Goal: Navigation & Orientation: Find specific page/section

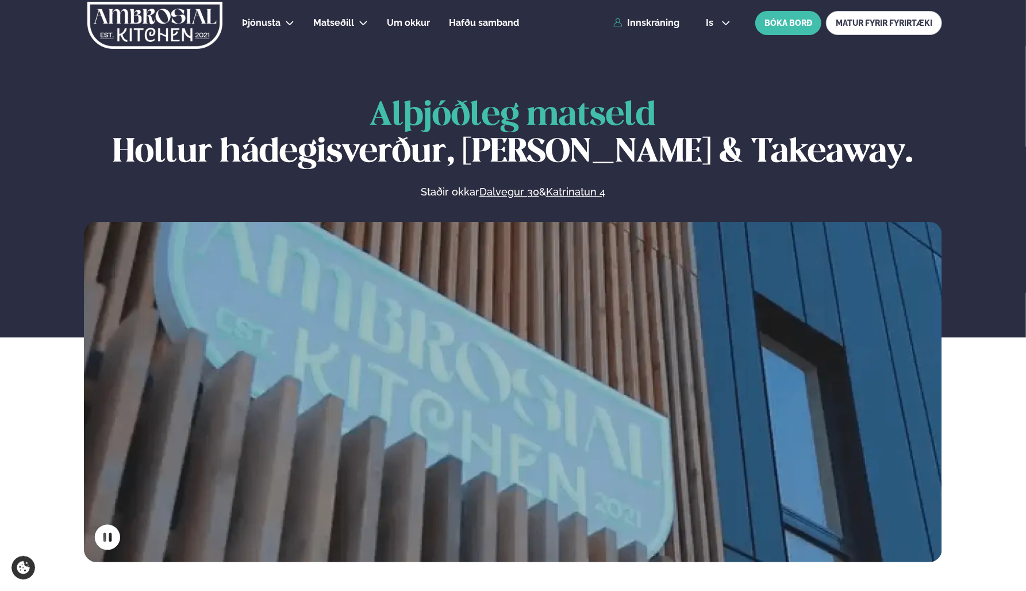
click at [329, 24] on span "Matseðill" at bounding box center [333, 22] width 41 height 11
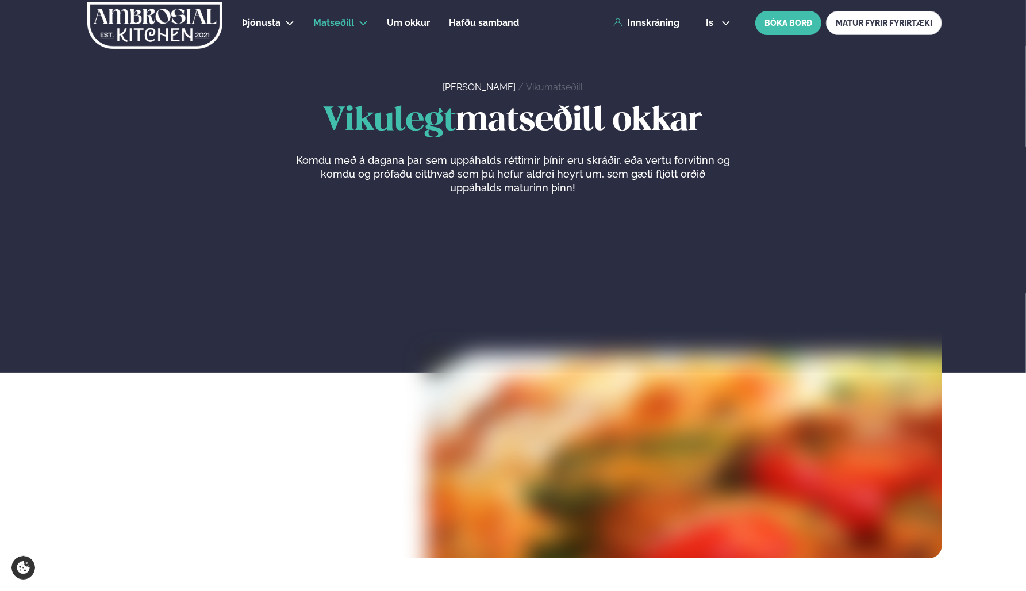
click at [382, 60] on link "Dalvegur 30" at bounding box center [358, 56] width 57 height 9
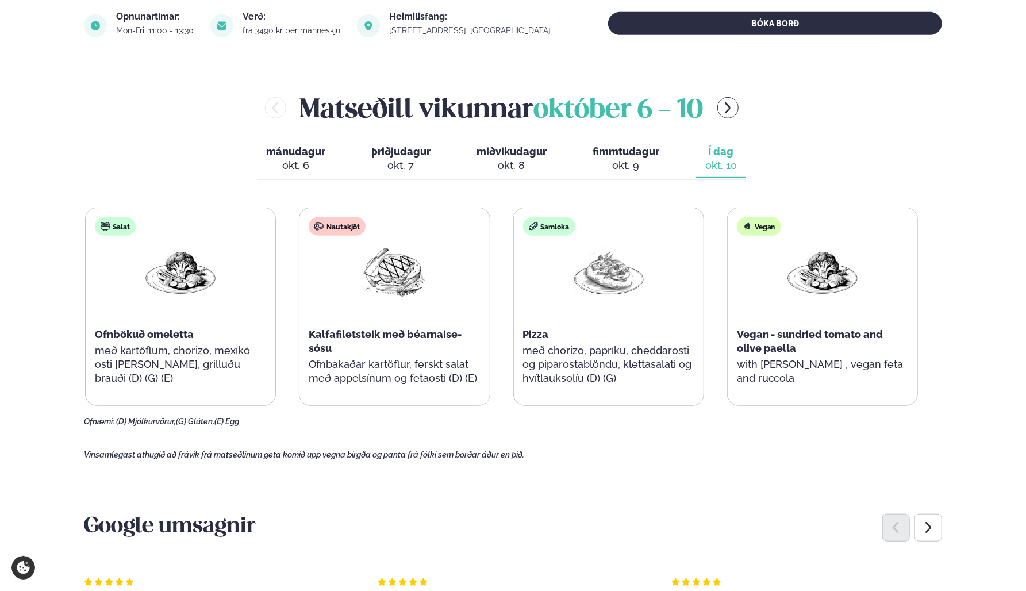
scroll to position [402, 0]
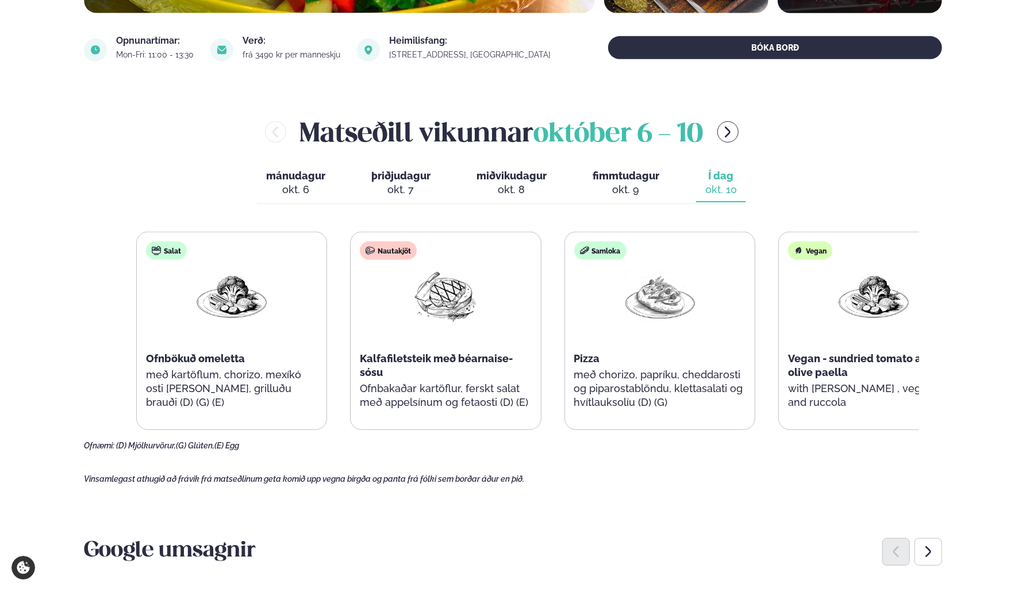
click at [638, 379] on div "Samloka Pizza með chorizo, papríku, cheddarosti og piparostablöndu, klettasalat…" at bounding box center [660, 331] width 190 height 198
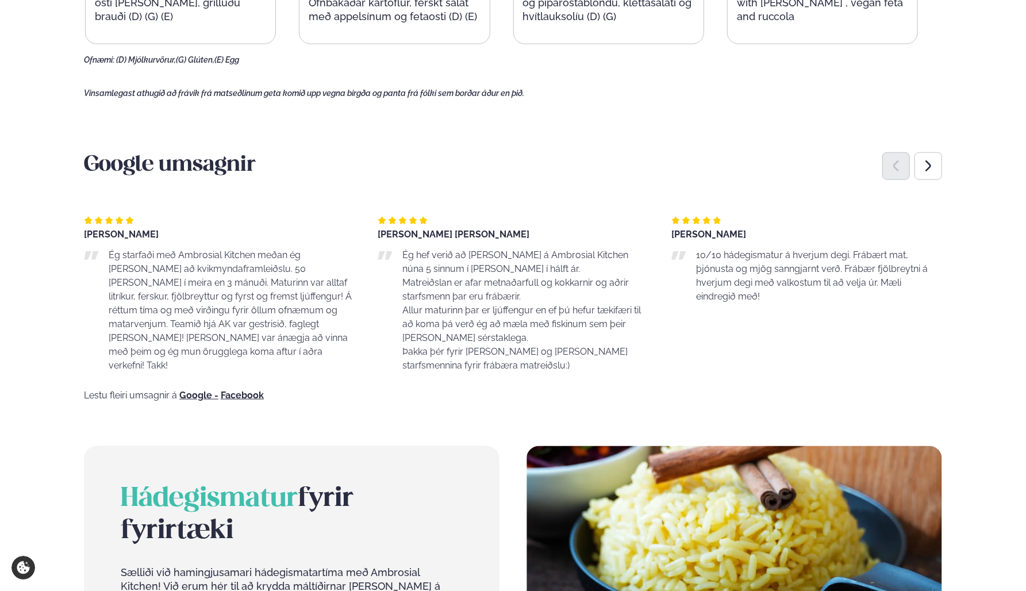
scroll to position [804, 0]
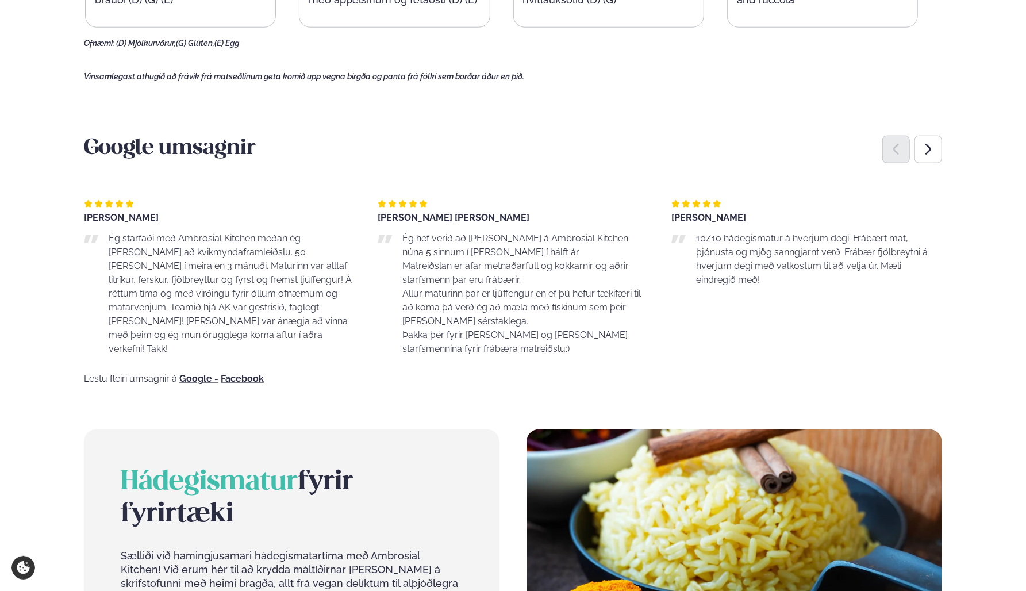
click at [929, 153] on icon "Next slide" at bounding box center [928, 150] width 14 height 14
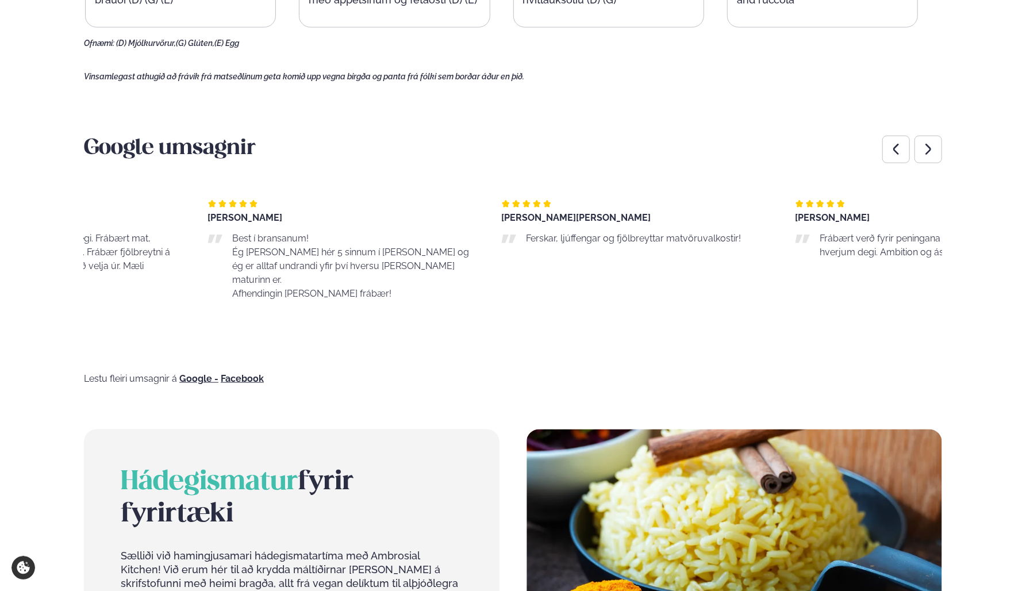
click at [234, 252] on p "Best í bransanum! Ég [PERSON_NAME] hér 5 sinnum í [PERSON_NAME] og ég er alltaf…" at bounding box center [355, 266] width 246 height 69
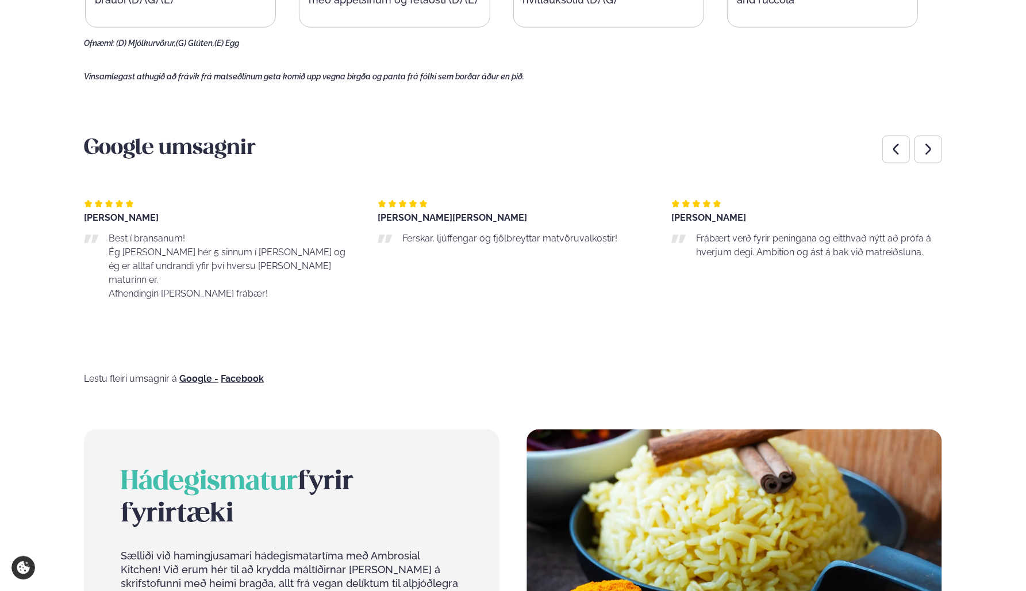
click at [899, 146] on icon "Previous slide" at bounding box center [896, 150] width 14 height 14
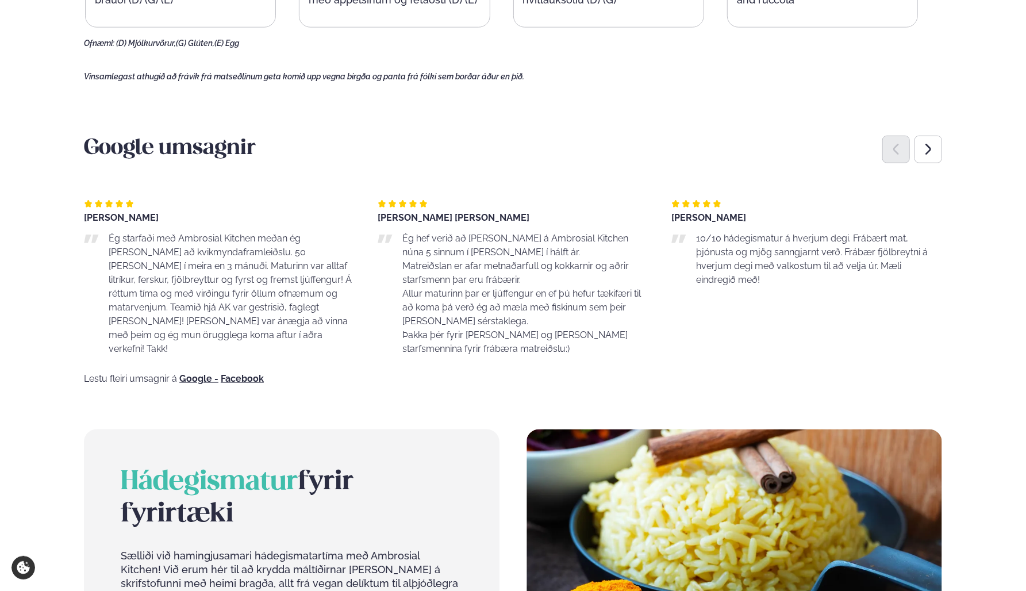
click at [924, 151] on icon "Next slide" at bounding box center [928, 150] width 14 height 14
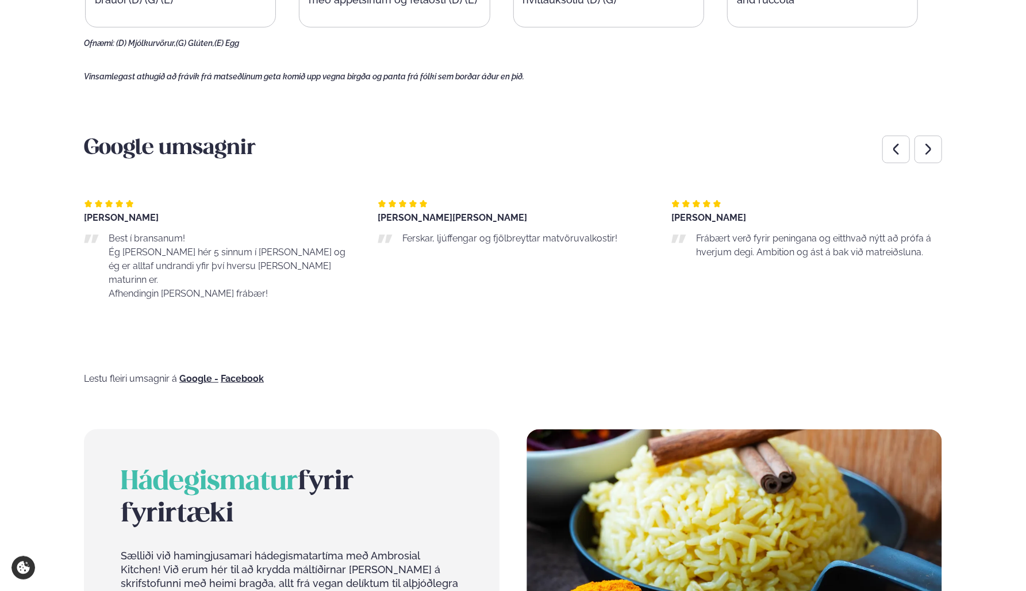
click at [924, 151] on icon "Next slide" at bounding box center [928, 150] width 14 height 14
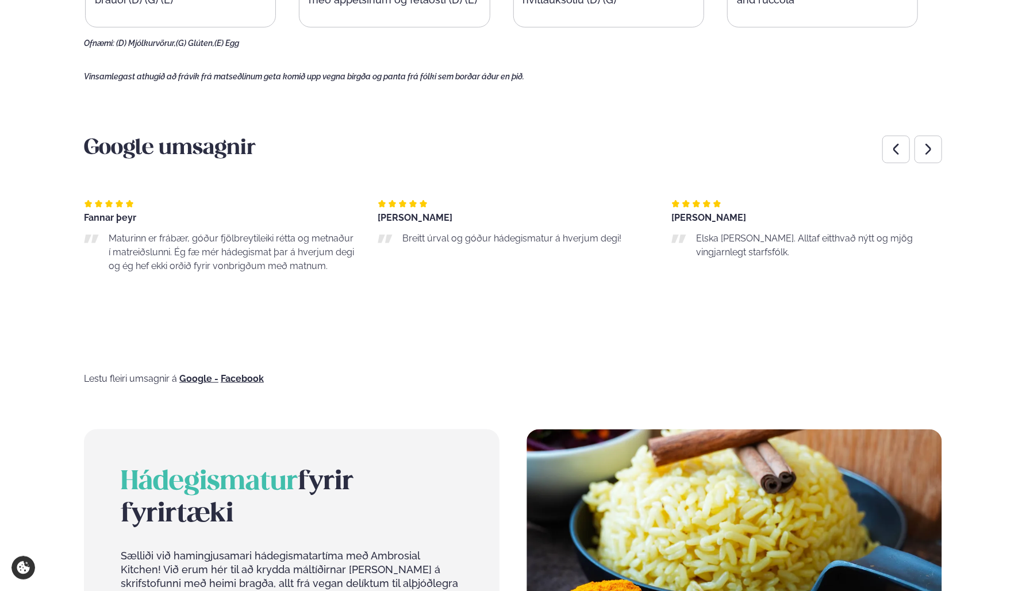
click at [931, 154] on icon "Next slide" at bounding box center [928, 150] width 14 height 14
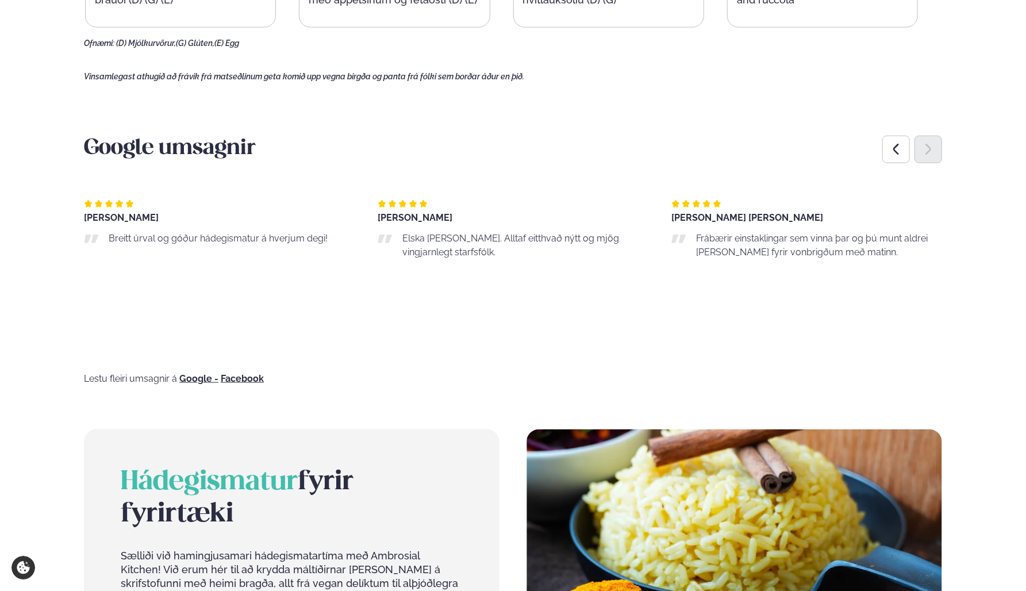
click at [930, 157] on div "Next slide" at bounding box center [928, 150] width 28 height 28
drag, startPoint x: 930, startPoint y: 157, endPoint x: 930, endPoint y: 151, distance: 6.3
click at [930, 151] on icon "Next slide" at bounding box center [928, 150] width 14 height 14
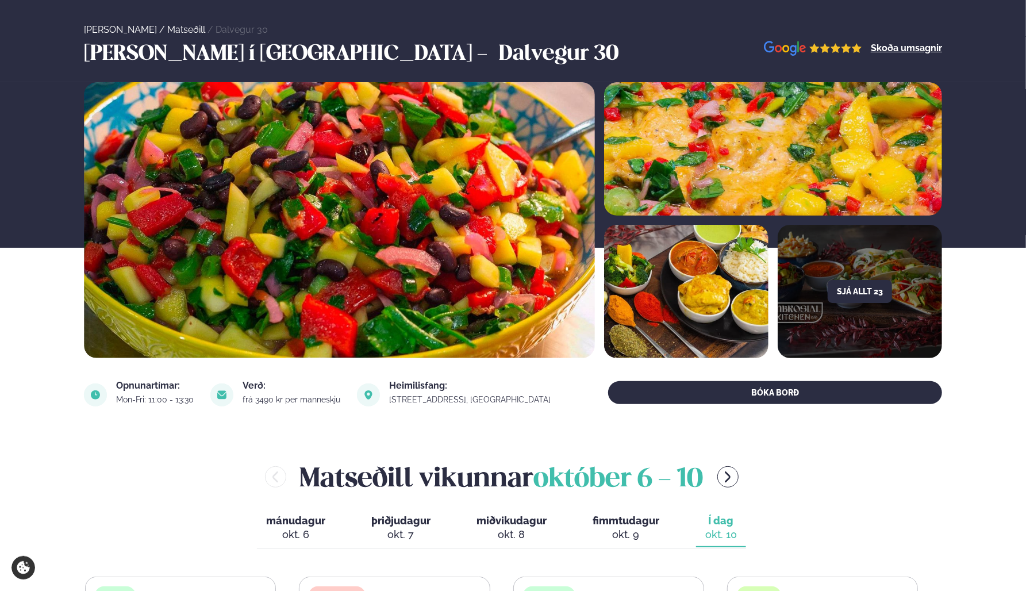
scroll to position [172, 0]
